Goal: Task Accomplishment & Management: Use online tool/utility

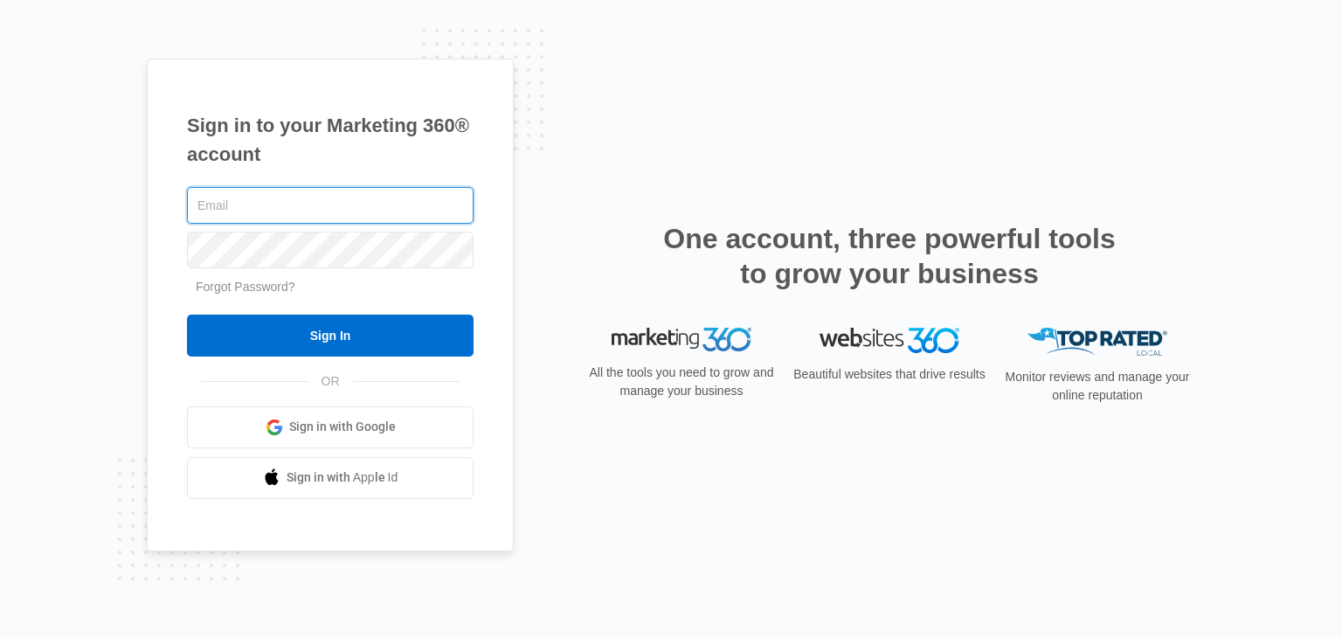
type input "7"
type input "[PERSON_NAME][EMAIL_ADDRESS][DOMAIN_NAME]"
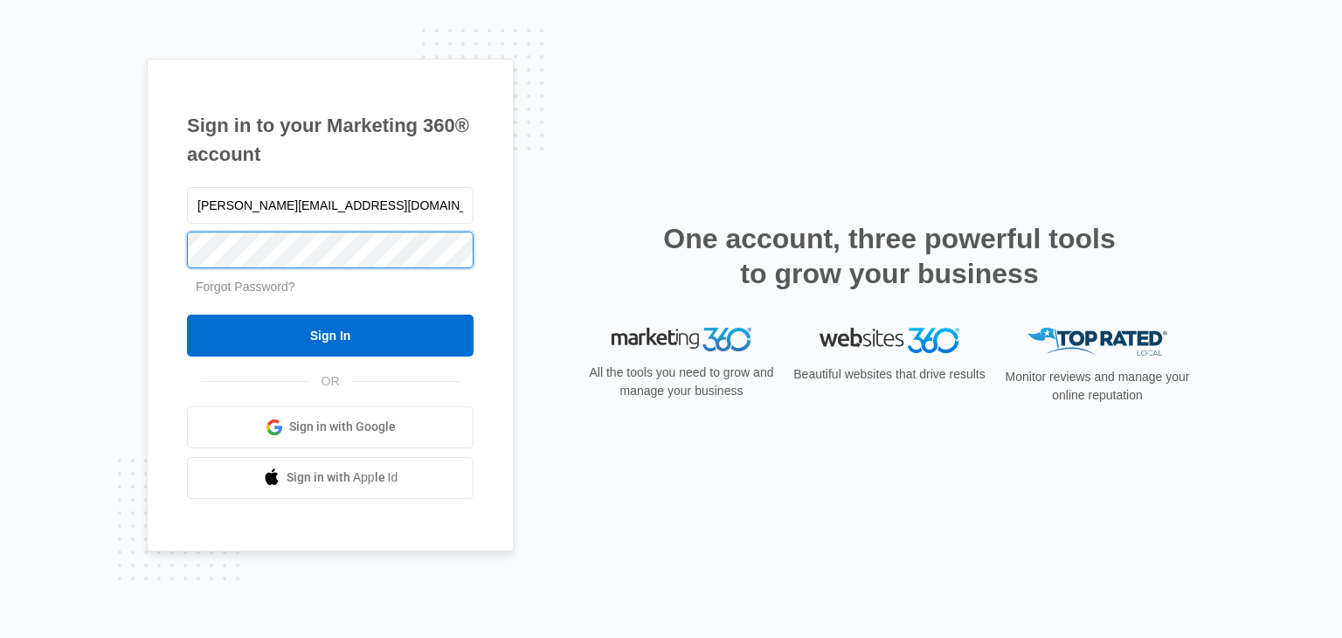
click at [187, 314] on input "Sign In" at bounding box center [330, 335] width 287 height 42
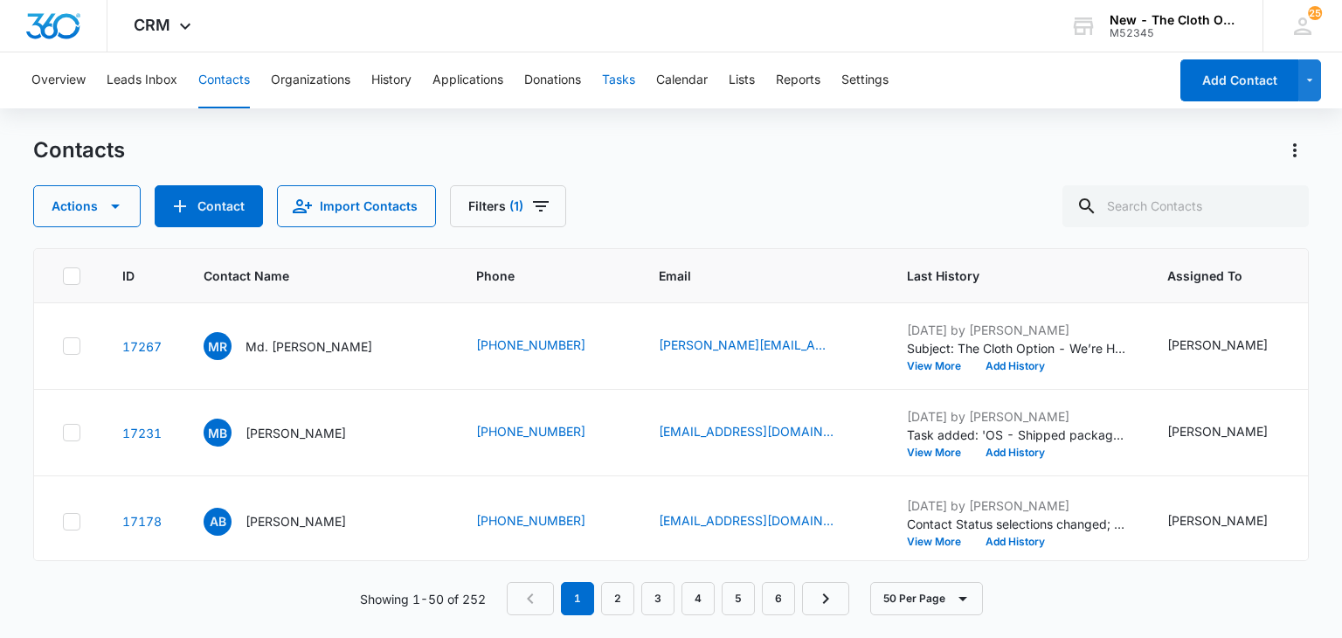
click at [632, 77] on button "Tasks" at bounding box center [618, 80] width 33 height 56
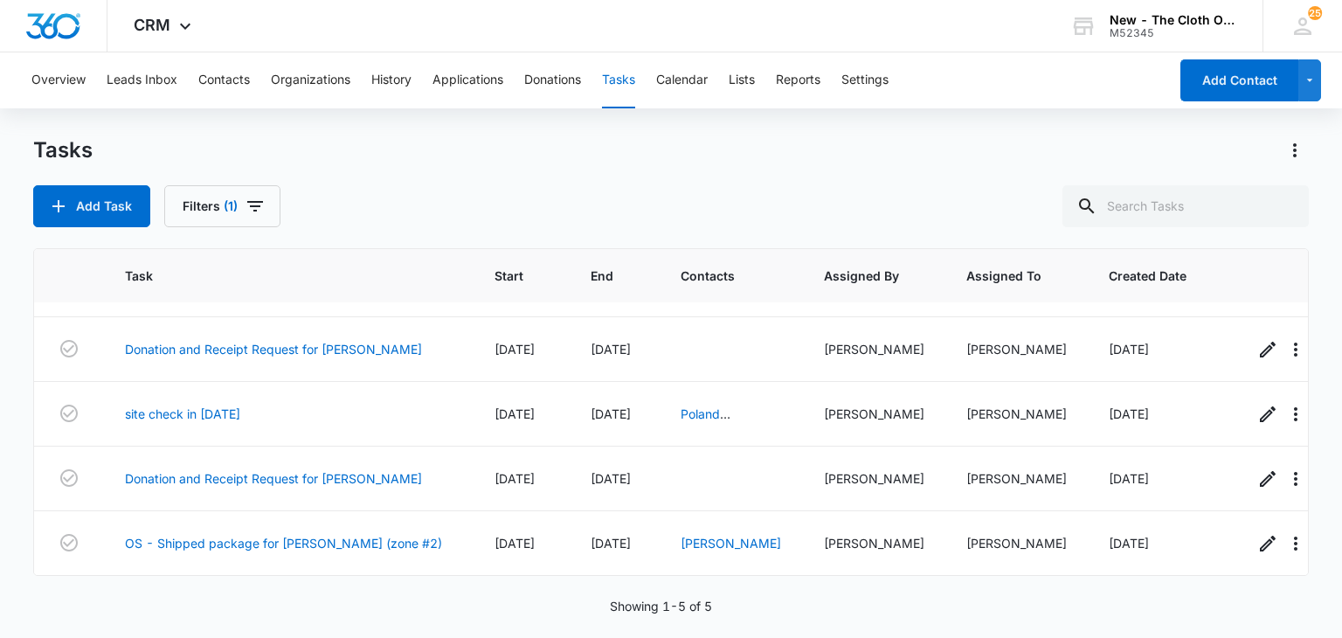
scroll to position [66, 5]
click at [334, 469] on link "Donation and Receipt Request for [PERSON_NAME]" at bounding box center [275, 478] width 297 height 18
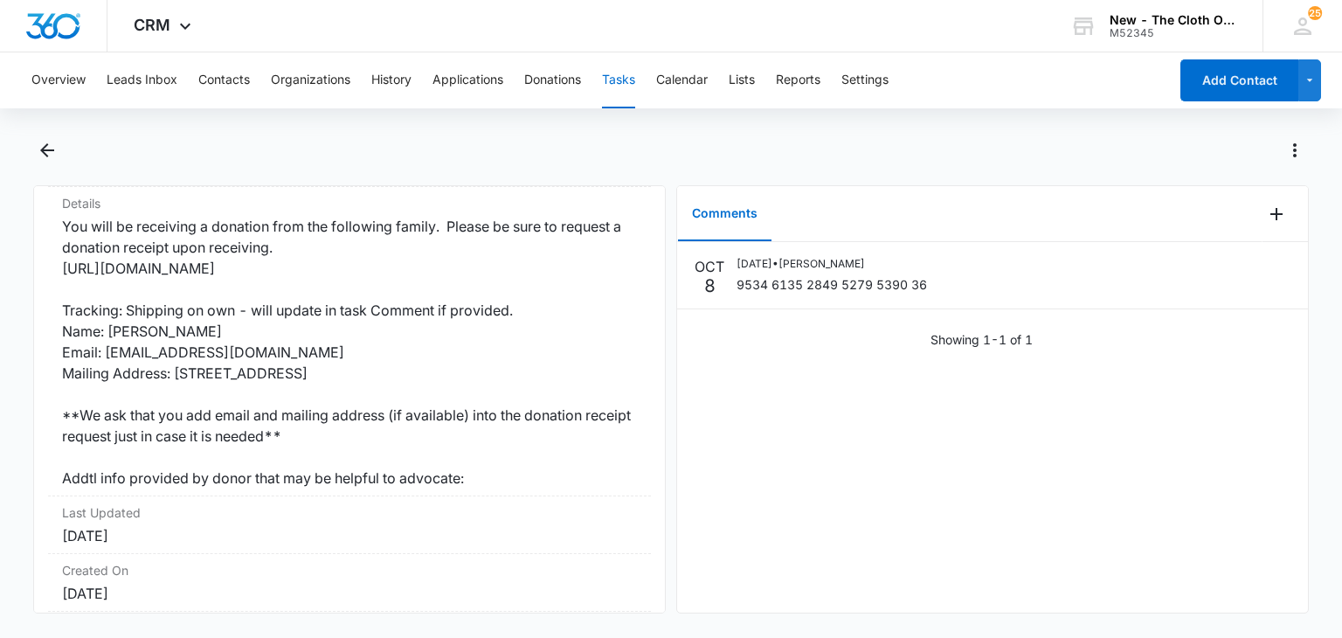
scroll to position [335, 0]
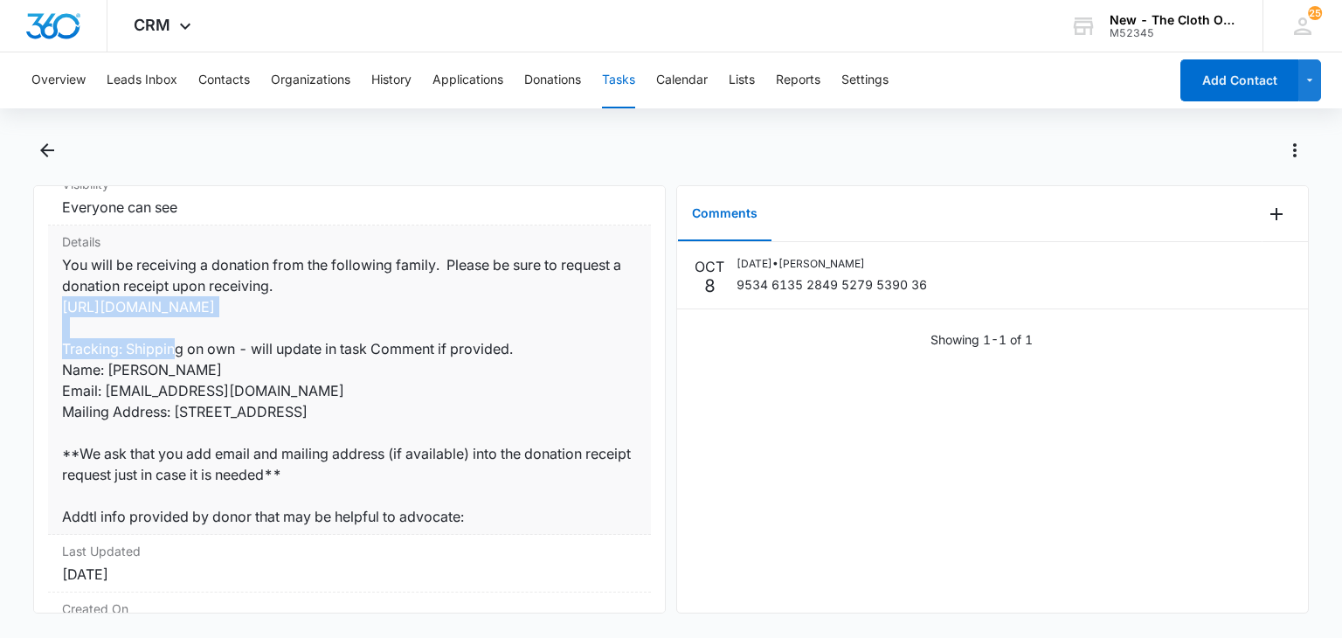
drag, startPoint x: 349, startPoint y: 308, endPoint x: 57, endPoint y: 314, distance: 292.7
click at [57, 314] on div "Details You will be receiving a donation from the following family. Please be s…" at bounding box center [349, 379] width 603 height 309
copy dd "https://goo.gl/forms/IqEIO6EgCzrNw05J3"
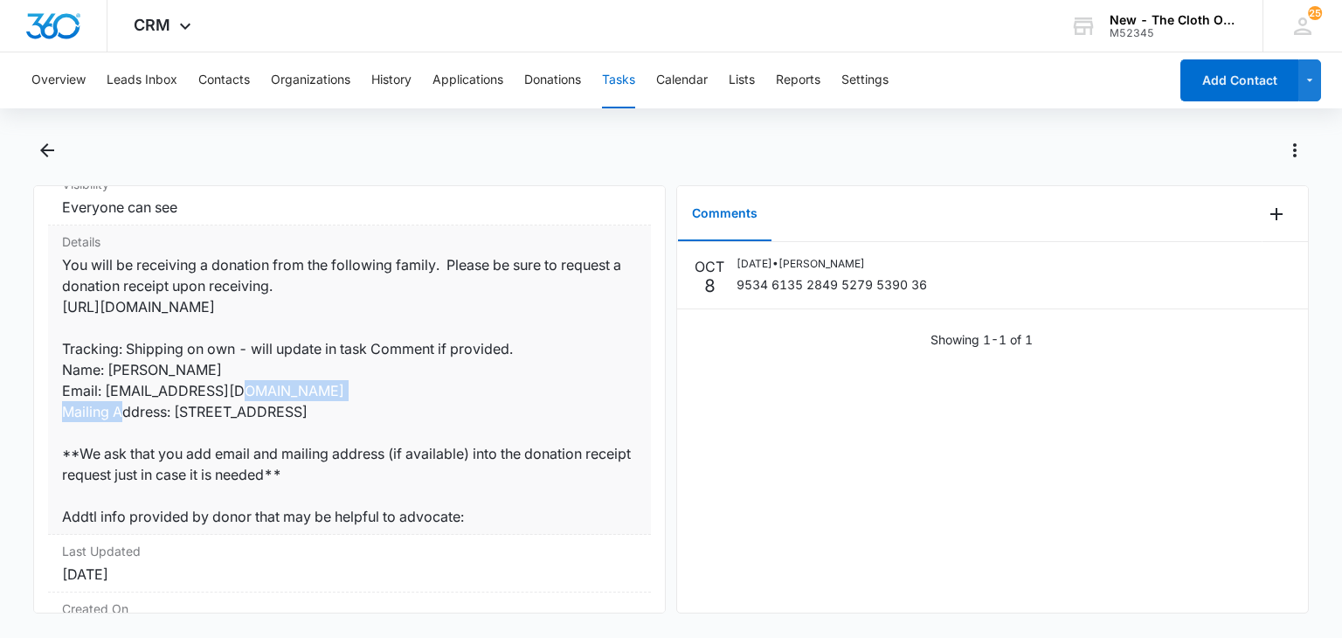
drag, startPoint x: 275, startPoint y: 392, endPoint x: 105, endPoint y: 390, distance: 170.3
click at [105, 390] on dd "You will be receiving a donation from the following family. Please be sure to r…" at bounding box center [349, 390] width 575 height 273
copy dd "kingpaige10@gmail.com"
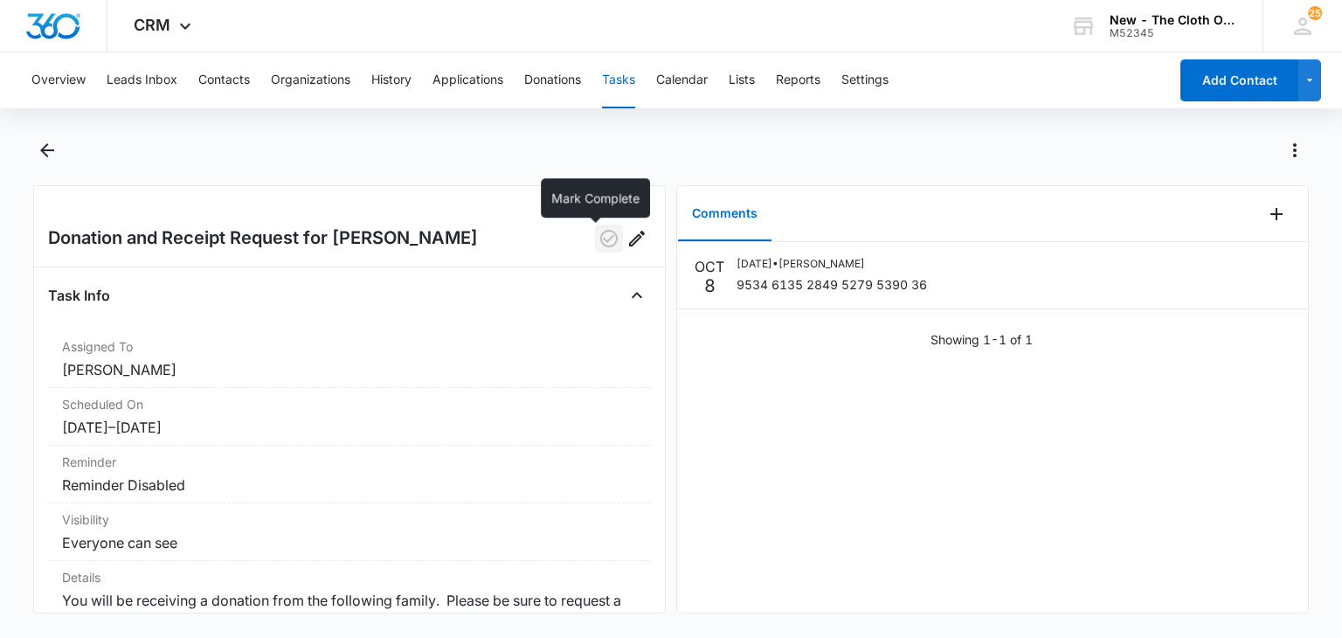
click at [598, 238] on icon "button" at bounding box center [608, 238] width 21 height 21
click at [627, 85] on button "Tasks" at bounding box center [618, 80] width 33 height 56
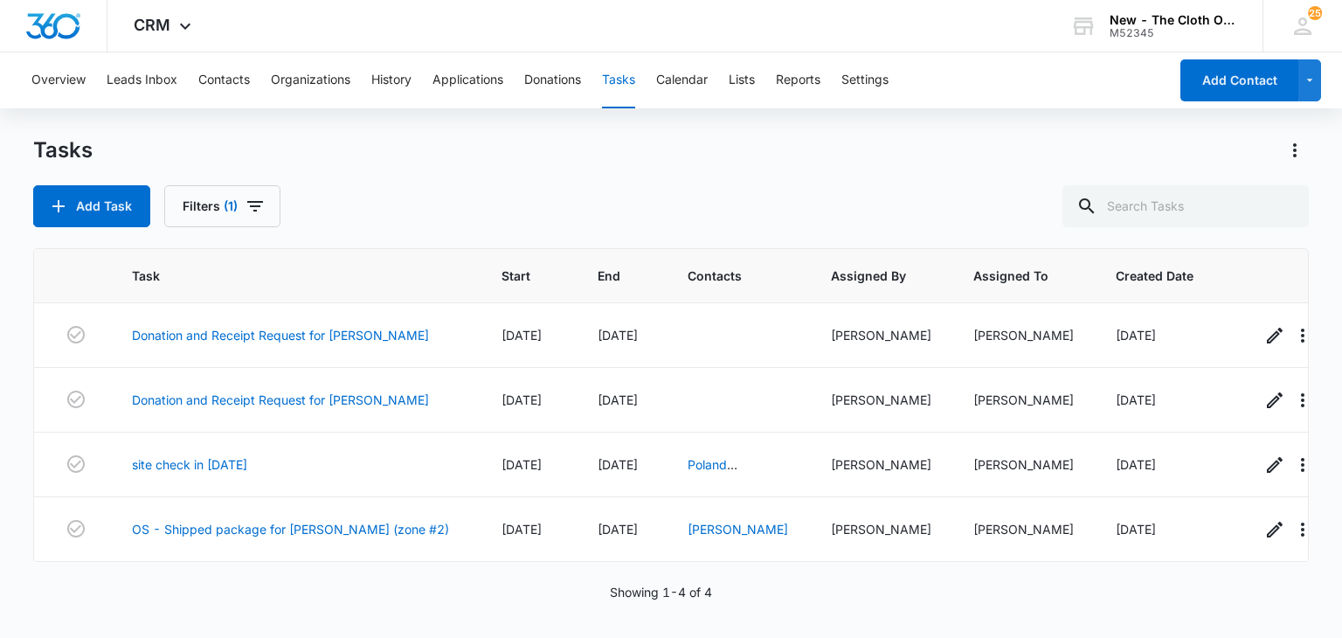
scroll to position [1, 0]
